Goal: Transaction & Acquisition: Obtain resource

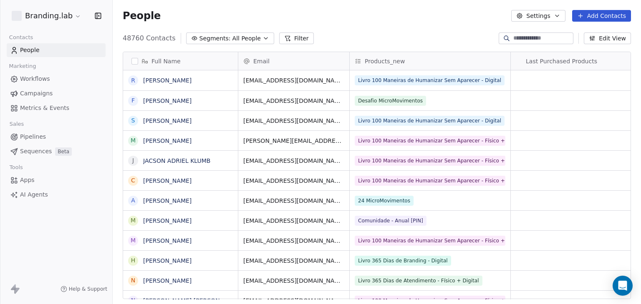
scroll to position [261, 521]
click at [360, 27] on div "People Settings Add Contacts" at bounding box center [377, 16] width 528 height 32
click at [284, 38] on icon at bounding box center [287, 38] width 7 height 7
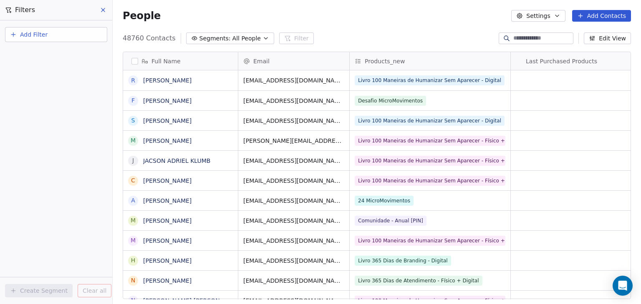
click at [59, 37] on button "Add Filter" at bounding box center [56, 34] width 102 height 15
click at [53, 58] on span "Contact properties" at bounding box center [41, 54] width 54 height 9
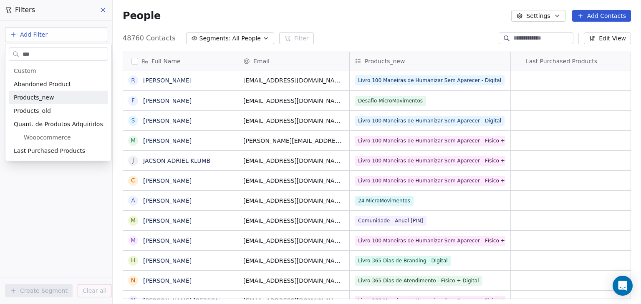
type input "***"
click at [35, 99] on span "Products_new" at bounding box center [34, 97] width 40 height 8
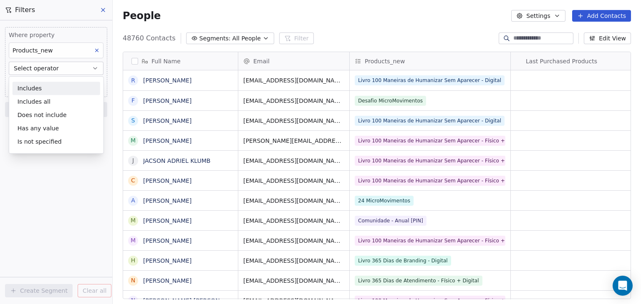
click at [30, 88] on div "Includes" at bounding box center [57, 88] width 88 height 13
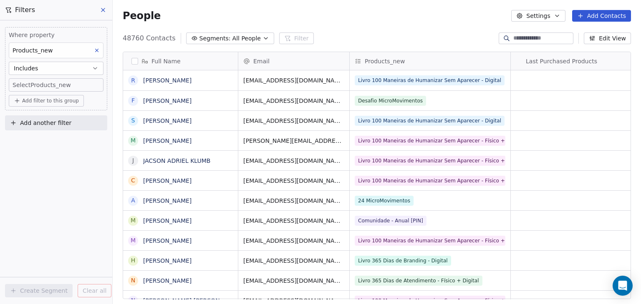
click at [26, 81] on body "Branding.lab Contacts People Marketing Workflows Campaigns Metrics & Events Sal…" at bounding box center [320, 152] width 641 height 304
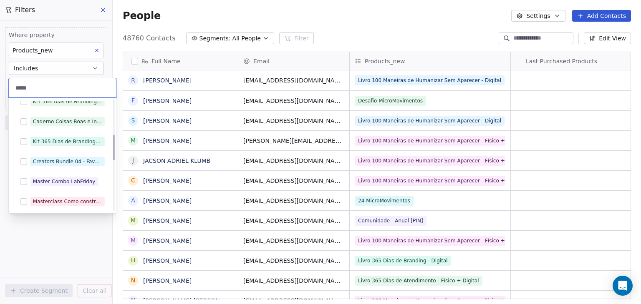
scroll to position [31, 0]
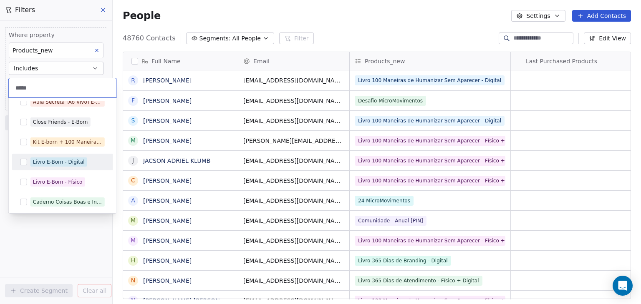
type input "*****"
click at [28, 161] on div "Livro E-Born - Digital" at bounding box center [62, 162] width 94 height 13
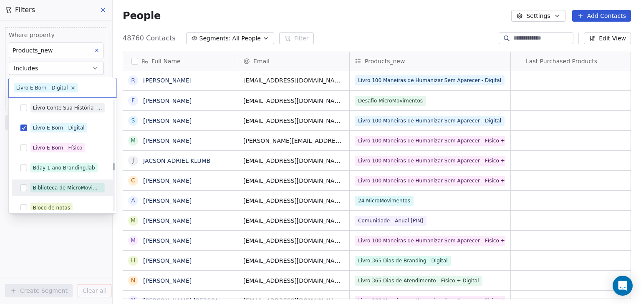
scroll to position [2093, 0]
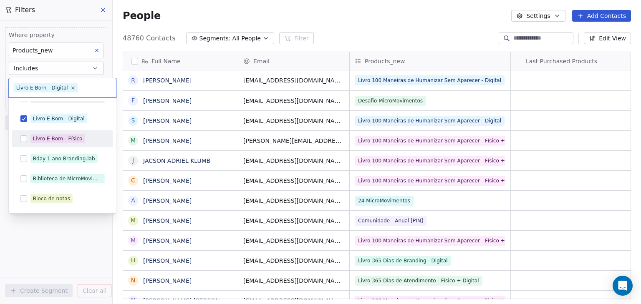
click at [24, 140] on button "Suggestions" at bounding box center [23, 139] width 7 height 7
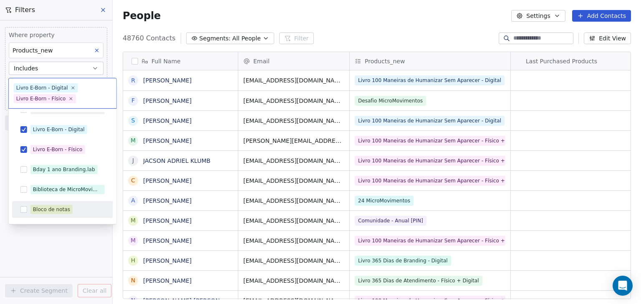
click at [116, 237] on html "Branding.lab Contacts People Marketing Workflows Campaigns Metrics & Events Sal…" at bounding box center [320, 152] width 641 height 304
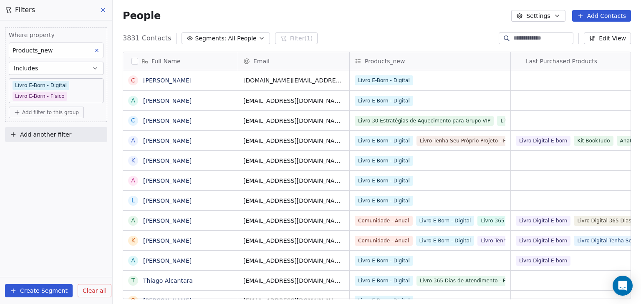
scroll to position [261, 521]
click at [59, 111] on span "Add filter to this group" at bounding box center [50, 112] width 57 height 7
click at [51, 134] on span "Contact properties" at bounding box center [45, 130] width 54 height 9
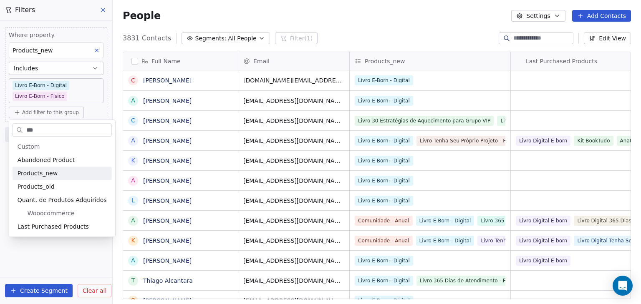
type input "***"
click at [33, 173] on span "Products_new" at bounding box center [38, 173] width 40 height 8
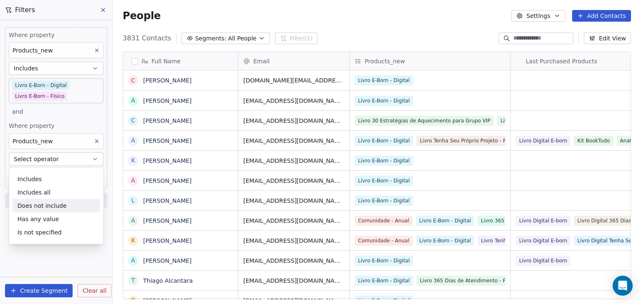
click at [30, 205] on div "Does not include" at bounding box center [57, 205] width 88 height 13
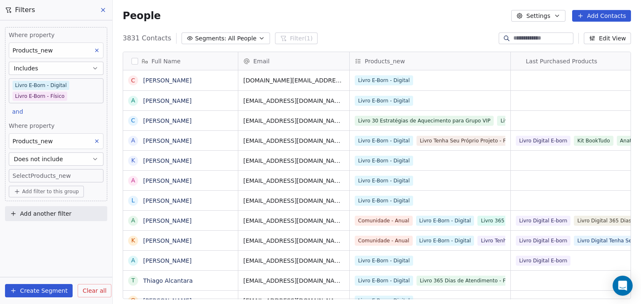
click at [30, 176] on body "Branding.lab Contacts People Marketing Workflows Campaigns Metrics & Events Sal…" at bounding box center [320, 152] width 641 height 304
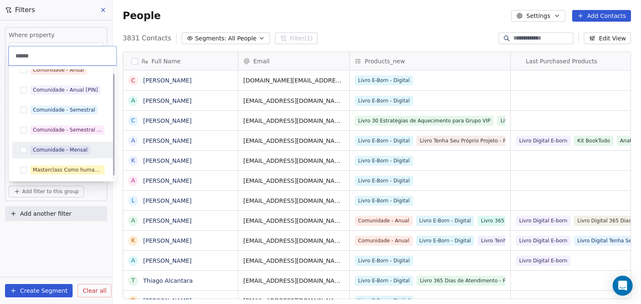
scroll to position [0, 0]
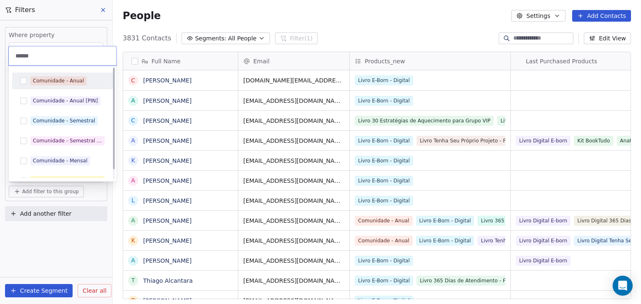
type input "******"
click at [23, 78] on div "Comunidade - Anual" at bounding box center [62, 80] width 94 height 13
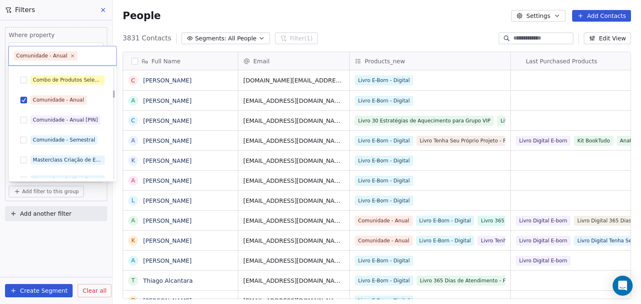
scroll to position [751, 0]
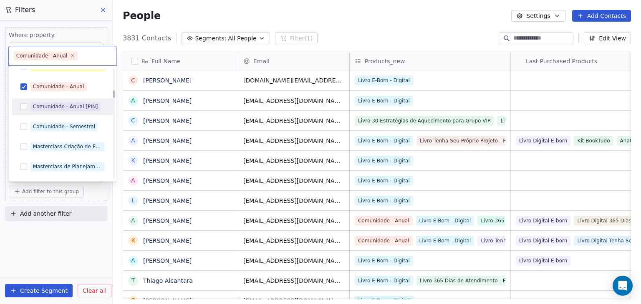
click at [22, 106] on button "Suggestions" at bounding box center [23, 106] width 7 height 7
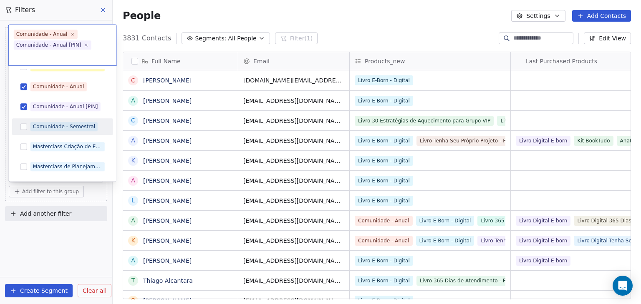
click at [24, 126] on button "Suggestions" at bounding box center [23, 126] width 7 height 7
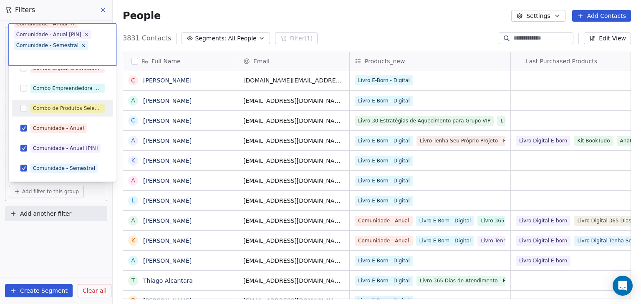
click at [25, 111] on button "Suggestions" at bounding box center [23, 108] width 7 height 7
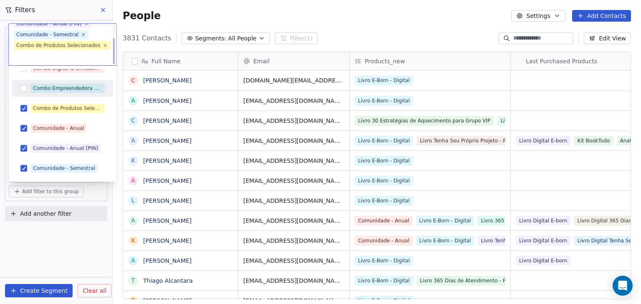
click at [26, 87] on button "Suggestions" at bounding box center [23, 88] width 7 height 7
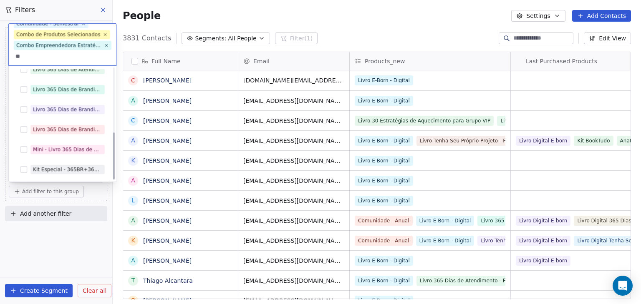
scroll to position [151, 0]
type input "**"
click at [21, 129] on button "Suggestions" at bounding box center [23, 130] width 7 height 7
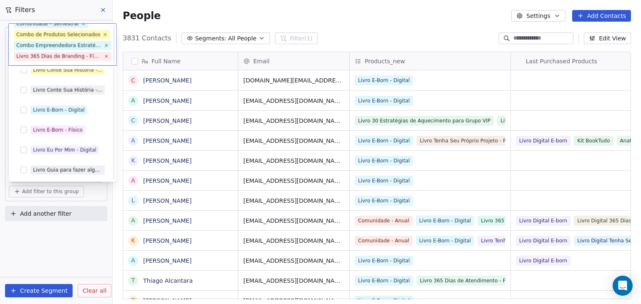
scroll to position [3030, 0]
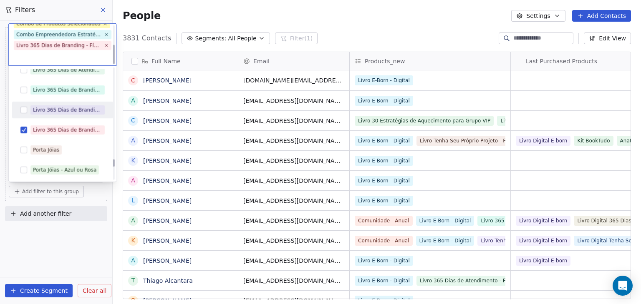
click at [25, 111] on button "Suggestions" at bounding box center [23, 110] width 7 height 7
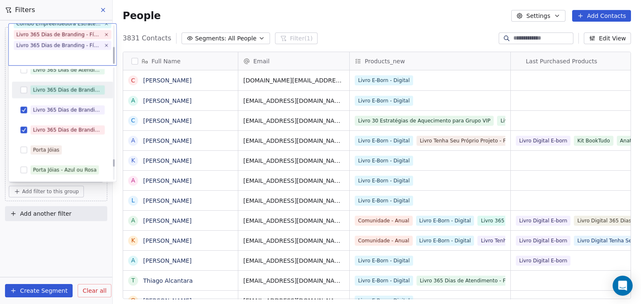
click at [24, 84] on div "Livro 365 Dias de Branding - Digital" at bounding box center [62, 89] width 94 height 13
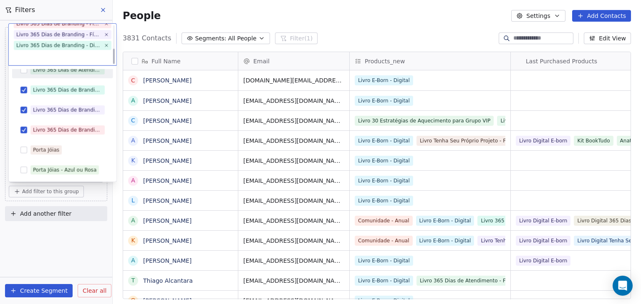
click at [23, 71] on button "Suggestions" at bounding box center [23, 70] width 7 height 7
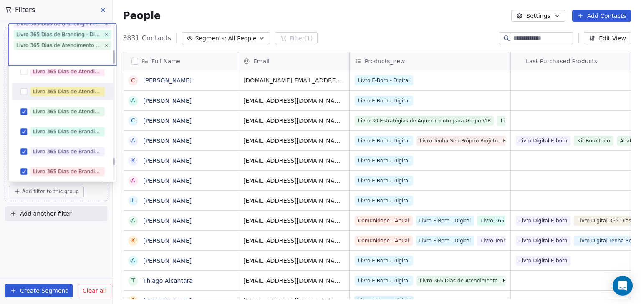
click at [25, 91] on button "Suggestions" at bounding box center [23, 91] width 7 height 7
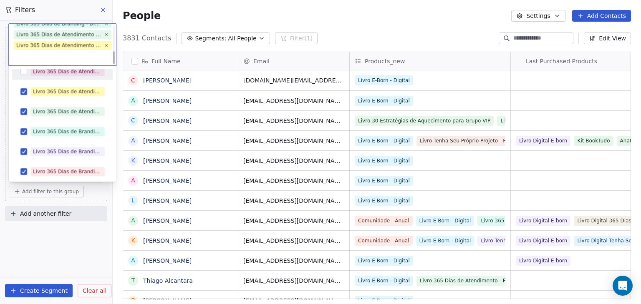
click at [26, 72] on button "Suggestions" at bounding box center [23, 71] width 7 height 7
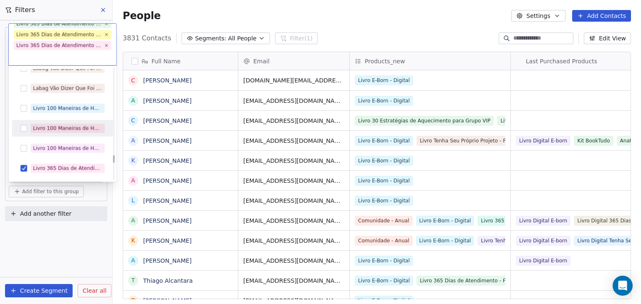
scroll to position [2905, 0]
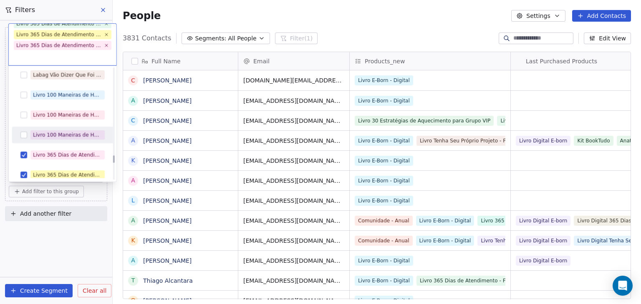
drag, startPoint x: 28, startPoint y: 136, endPoint x: 23, endPoint y: 111, distance: 24.7
click at [27, 136] on div "Livro 100 Maneiras de Humanizar Sem Aparecer - Físico + Digital" at bounding box center [62, 134] width 94 height 13
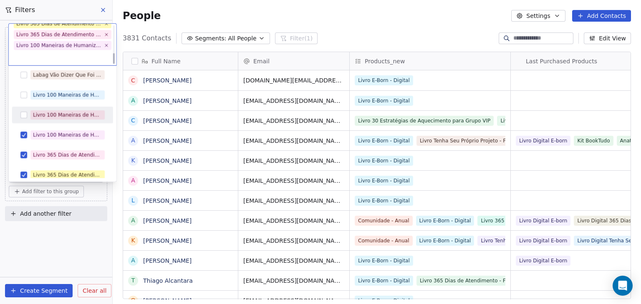
click at [23, 111] on div "Livro 100 Maneiras de Humanizar Sem Aparecer - Físico" at bounding box center [62, 114] width 94 height 13
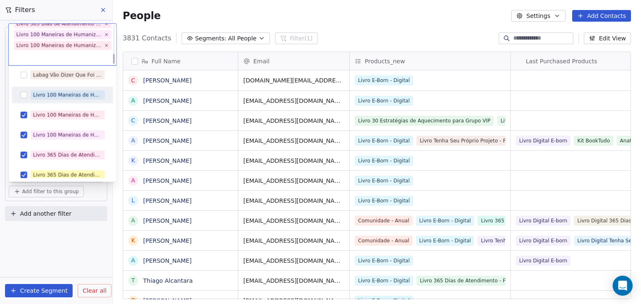
click at [23, 94] on button "Suggestions" at bounding box center [23, 95] width 7 height 7
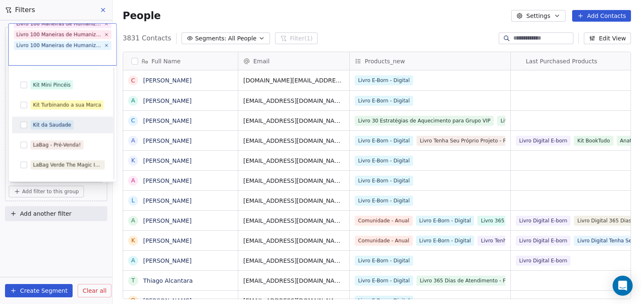
scroll to position [2530, 0]
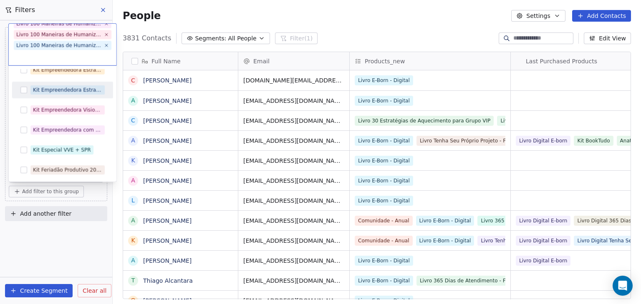
click at [23, 90] on button "Suggestions" at bounding box center [23, 90] width 7 height 7
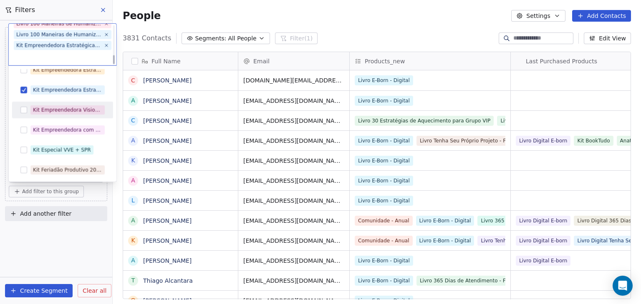
click at [25, 111] on button "Suggestions" at bounding box center [23, 110] width 7 height 7
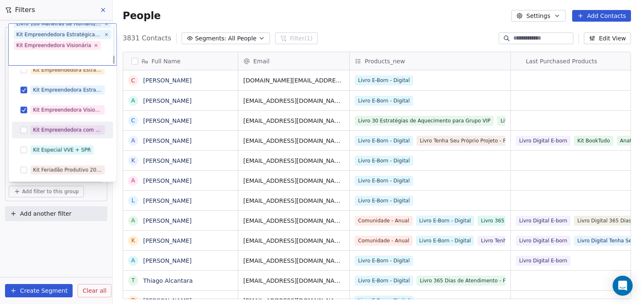
click at [25, 124] on div "Kit Empreendedora com Privacidade" at bounding box center [62, 129] width 94 height 13
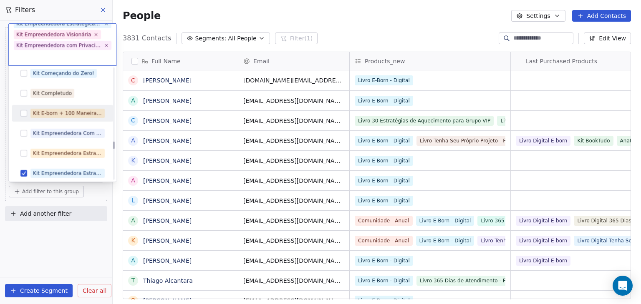
click at [22, 114] on button "Suggestions" at bounding box center [23, 113] width 7 height 7
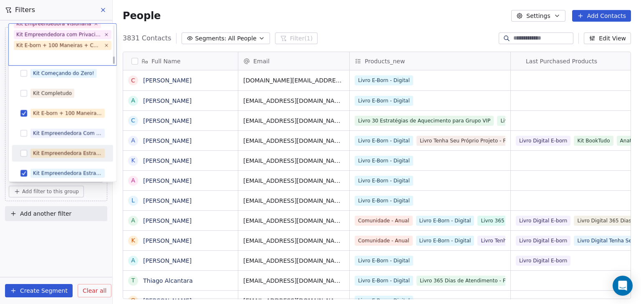
click at [22, 151] on button "Suggestions" at bounding box center [23, 153] width 7 height 7
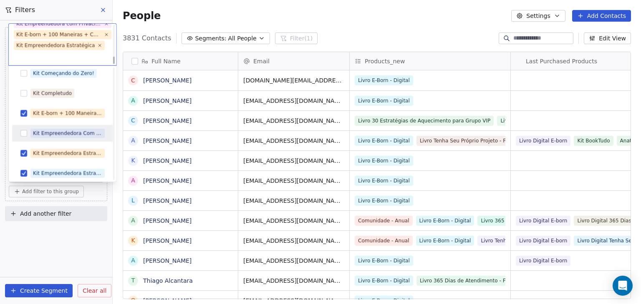
scroll to position [2405, 0]
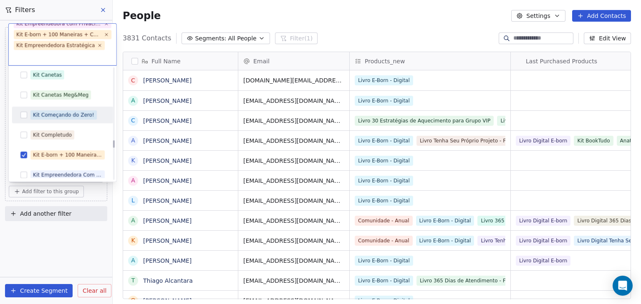
click at [24, 117] on button "Suggestions" at bounding box center [23, 115] width 7 height 7
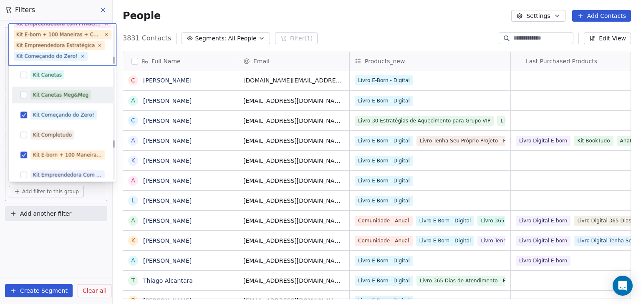
scroll to position [194, 0]
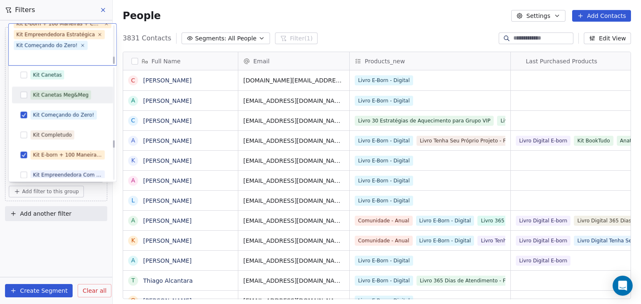
click at [27, 101] on div "Kit Canetas Meg&Meg" at bounding box center [62, 94] width 94 height 13
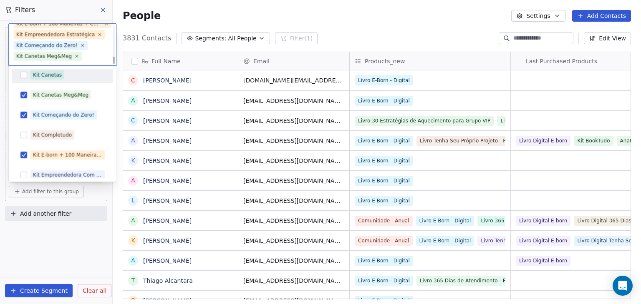
click at [26, 73] on button "Suggestions" at bounding box center [23, 75] width 7 height 7
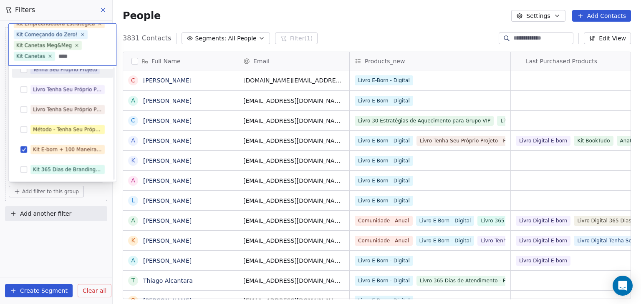
scroll to position [11, 0]
type input "*****"
click at [23, 92] on button "Suggestions" at bounding box center [23, 90] width 7 height 7
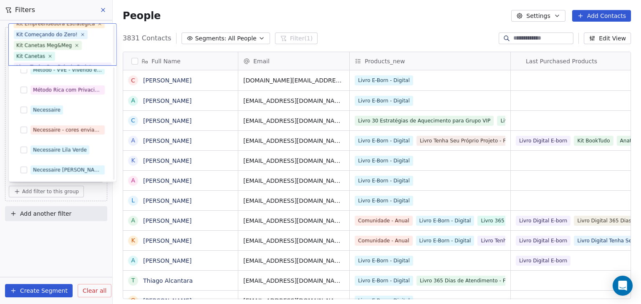
scroll to position [1272, 0]
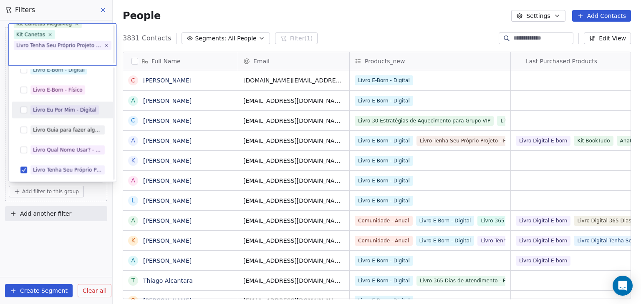
click at [21, 108] on button "Suggestions" at bounding box center [23, 110] width 7 height 7
click at [18, 109] on div "Livro Eu Por Mim - Digital" at bounding box center [62, 109] width 94 height 13
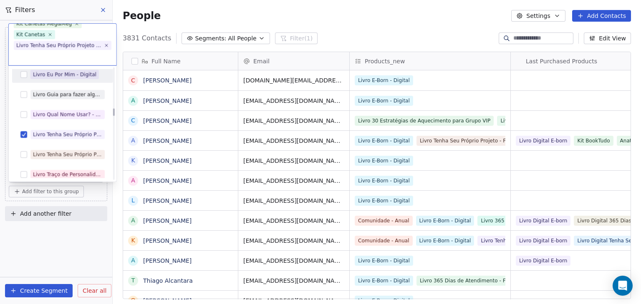
scroll to position [1355, 0]
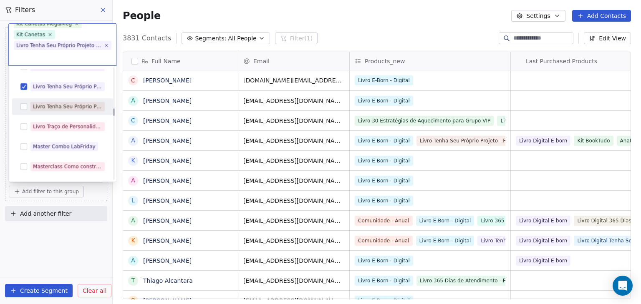
click at [22, 105] on button "Suggestions" at bounding box center [23, 106] width 7 height 7
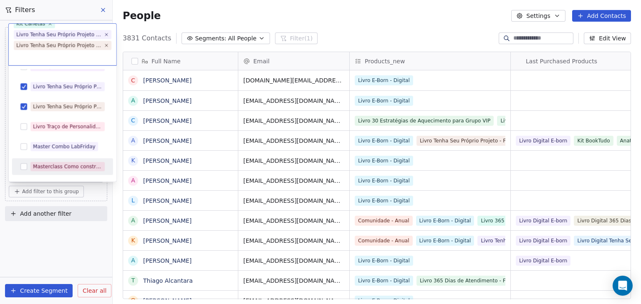
click at [114, 231] on html "Branding.lab Contacts People Marketing Workflows Campaigns Metrics & Events Sal…" at bounding box center [320, 152] width 641 height 304
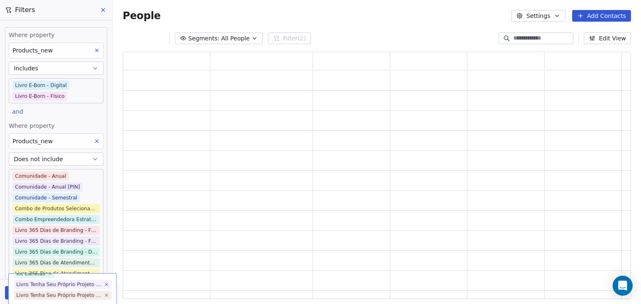
scroll to position [0, 0]
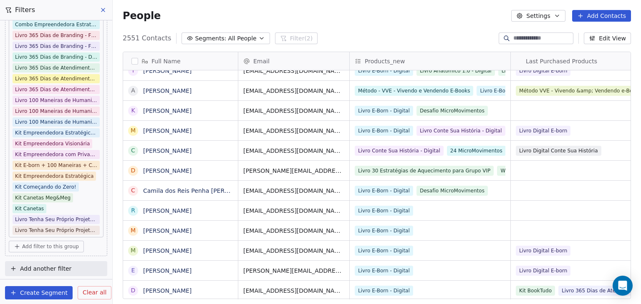
drag, startPoint x: 75, startPoint y: 231, endPoint x: 87, endPoint y: 233, distance: 11.9
click at [75, 231] on html "Branding.lab Contacts People Marketing Workflows Campaigns Metrics & Events Sal…" at bounding box center [320, 152] width 641 height 304
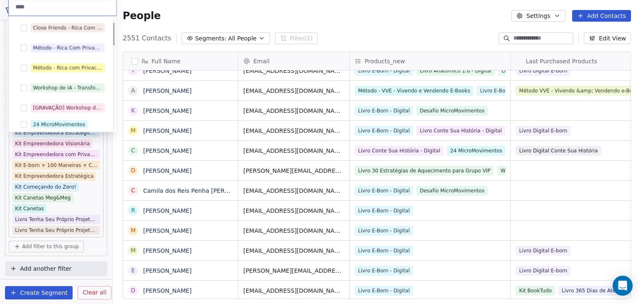
type input "*"
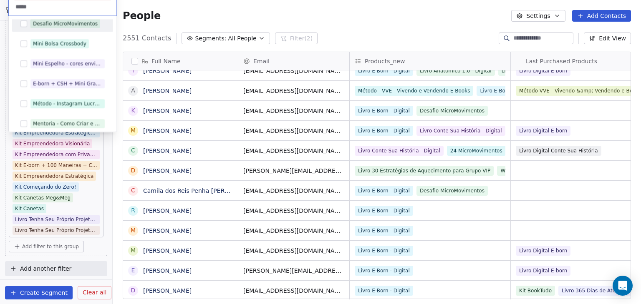
type input "*****"
click at [25, 21] on button "Suggestions" at bounding box center [23, 23] width 7 height 7
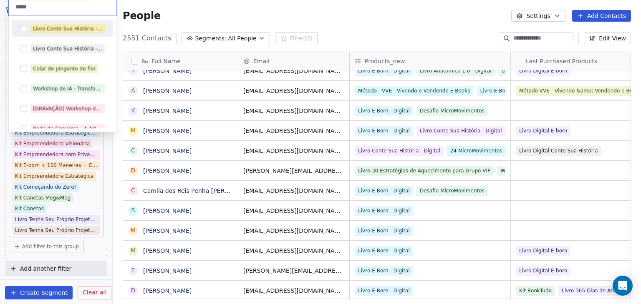
type input "*****"
click at [25, 29] on button "Suggestions" at bounding box center [23, 28] width 7 height 7
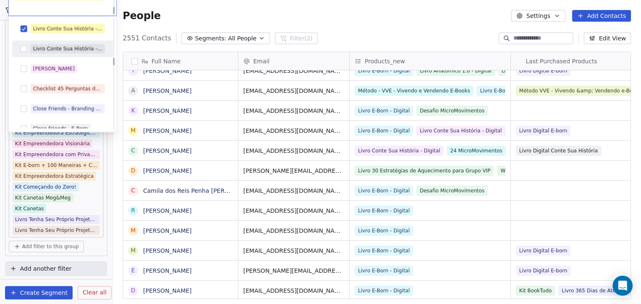
click at [25, 49] on button "Suggestions" at bounding box center [23, 48] width 7 height 7
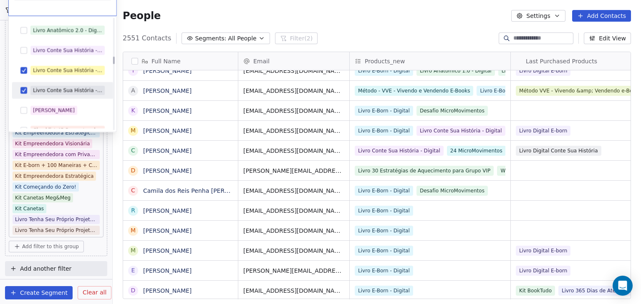
click at [25, 49] on button "Suggestions" at bounding box center [23, 50] width 7 height 7
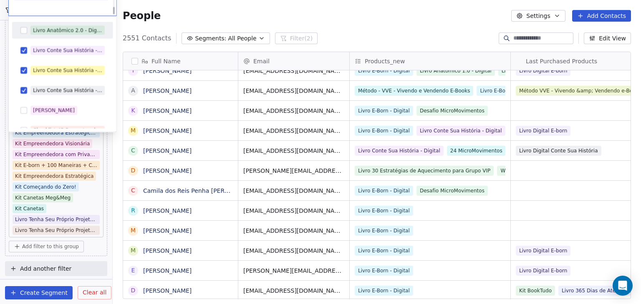
click at [27, 33] on div "Livro Anatômico 2.0 - Digital" at bounding box center [62, 30] width 94 height 13
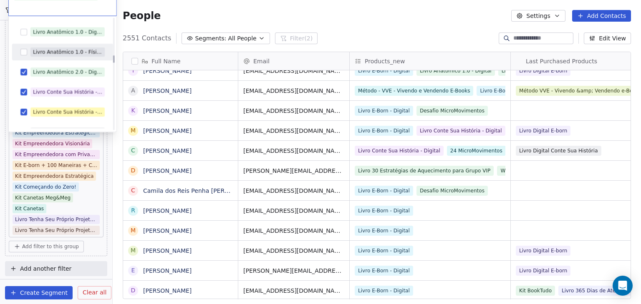
click at [27, 50] on div "Livro Anatômico 1.0 - Físico" at bounding box center [62, 51] width 94 height 13
click at [28, 35] on div "Livro Anatômico 1.0 - Digital" at bounding box center [62, 31] width 94 height 13
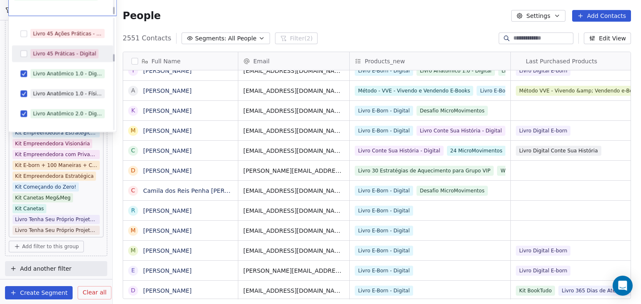
click at [23, 51] on button "Suggestions" at bounding box center [23, 53] width 7 height 7
click at [22, 36] on button "Suggestions" at bounding box center [23, 33] width 7 height 7
click at [115, 175] on html "Branding.lab Contacts People Marketing Workflows Campaigns Metrics & Events Sal…" at bounding box center [320, 152] width 641 height 304
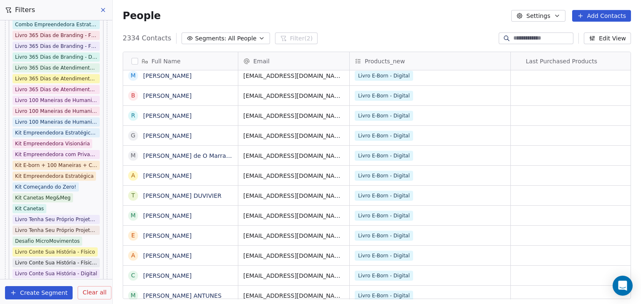
click at [132, 60] on button "button" at bounding box center [134, 61] width 7 height 7
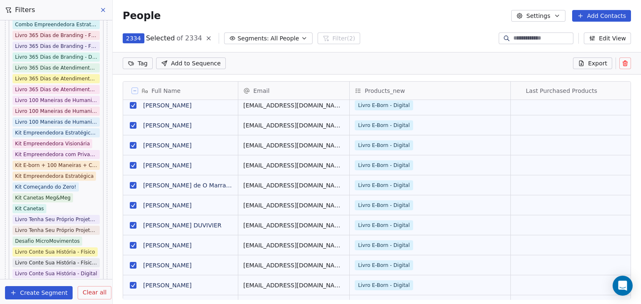
click at [593, 65] on span "Export" at bounding box center [597, 63] width 19 height 8
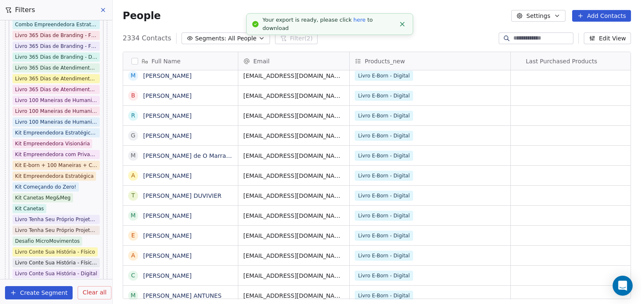
click at [337, 23] on div "Your export is ready, please click here to download" at bounding box center [328, 24] width 133 height 16
click at [354, 26] on div "Your export is ready, please click here to download" at bounding box center [328, 24] width 133 height 16
click at [353, 23] on link "here" at bounding box center [359, 20] width 12 height 6
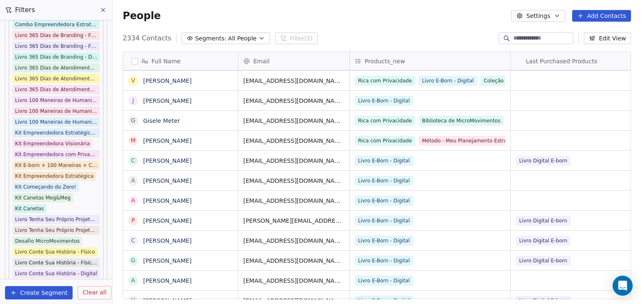
scroll to position [497, 0]
